Goal: Transaction & Acquisition: Purchase product/service

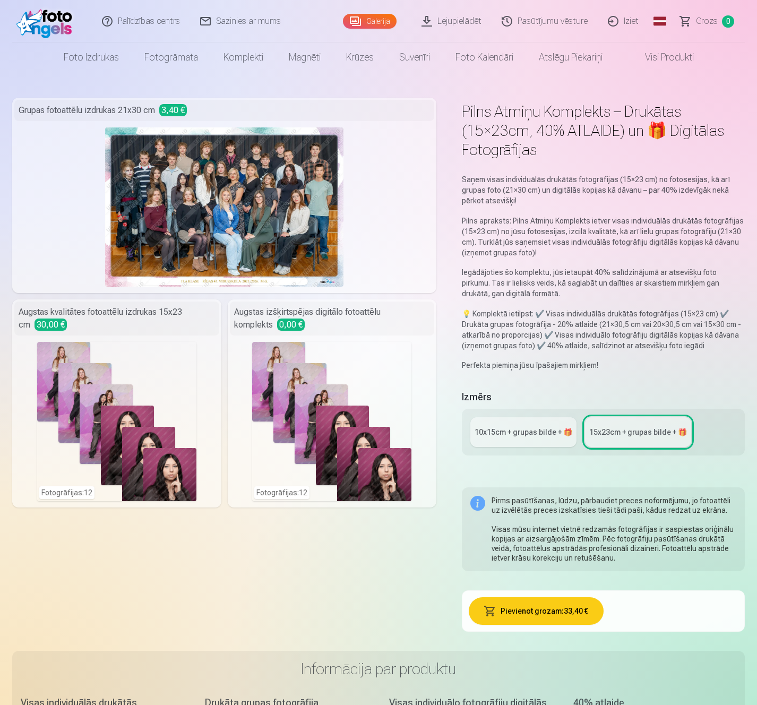
click at [505, 426] on link "10x15сm + grupas bilde + 🎁" at bounding box center [523, 432] width 106 height 30
click at [384, 25] on link "Galerija" at bounding box center [370, 21] width 54 height 15
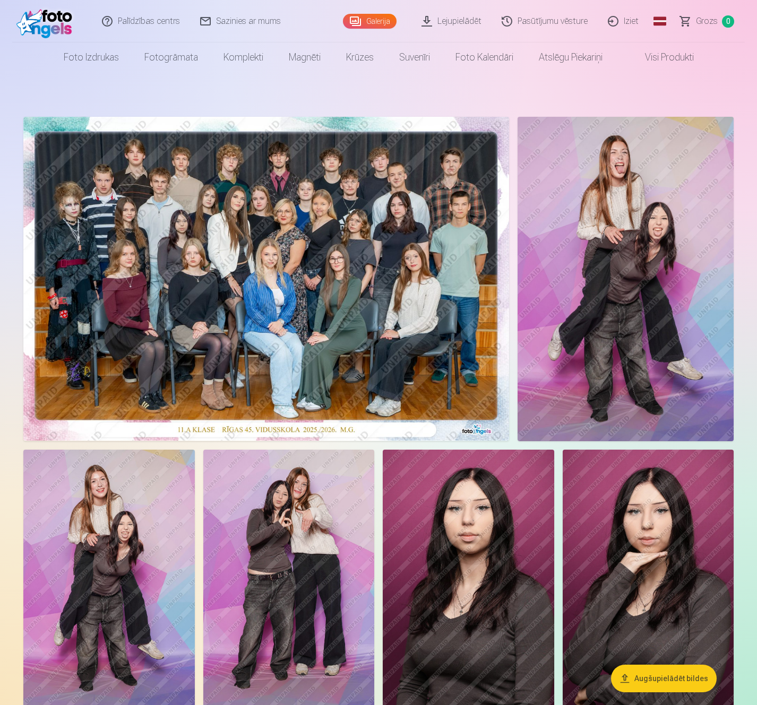
click at [330, 222] on img at bounding box center [266, 279] width 486 height 324
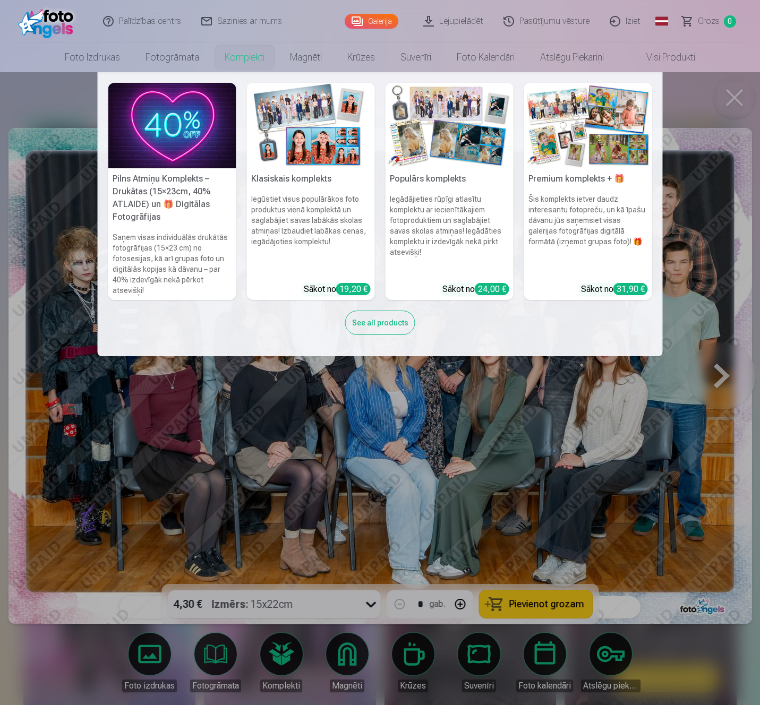
click at [150, 180] on h5 "Pilns Atmiņu Komplekts – Drukātas (15×23cm, 40% ATLAIDE) un 🎁 Digitālas Fotogrā…" at bounding box center [172, 197] width 128 height 59
